Goal: Task Accomplishment & Management: Use online tool/utility

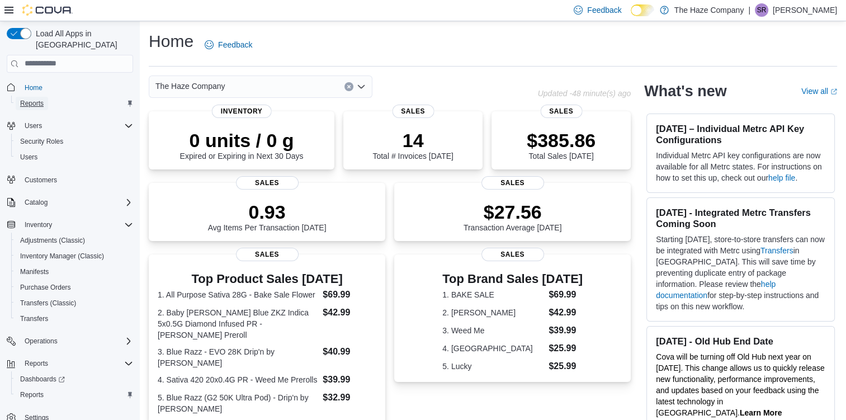
click at [33, 99] on span "Reports" at bounding box center [31, 103] width 23 height 9
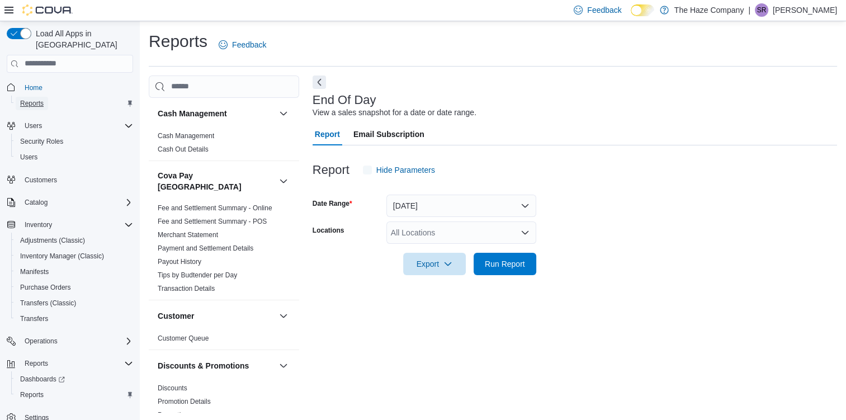
scroll to position [1, 0]
click at [516, 261] on span "Run Report" at bounding box center [505, 262] width 40 height 11
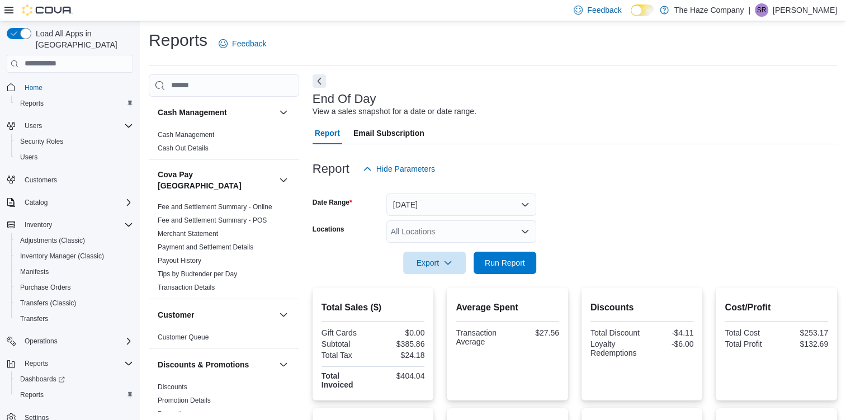
scroll to position [258, 0]
